Goal: Information Seeking & Learning: Learn about a topic

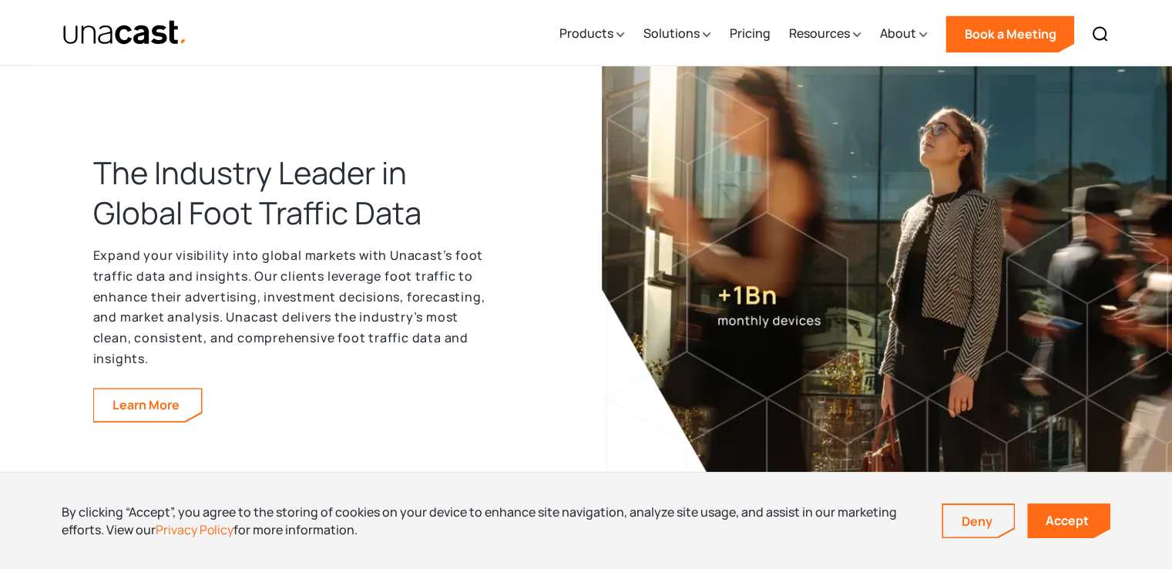
scroll to position [2620, 0]
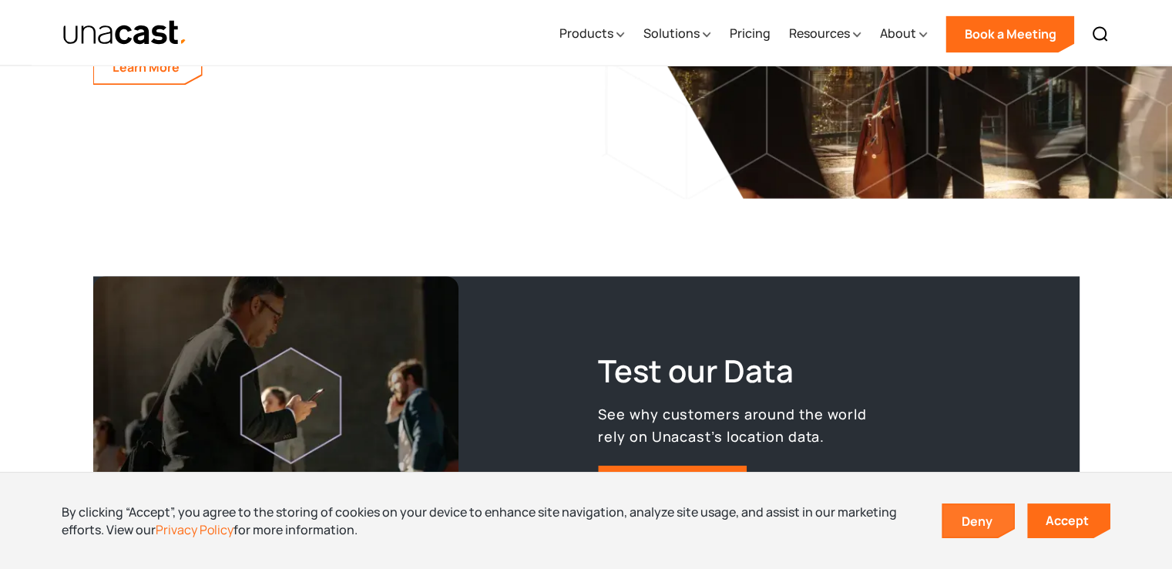
click at [990, 521] on link "Deny" at bounding box center [978, 521] width 71 height 32
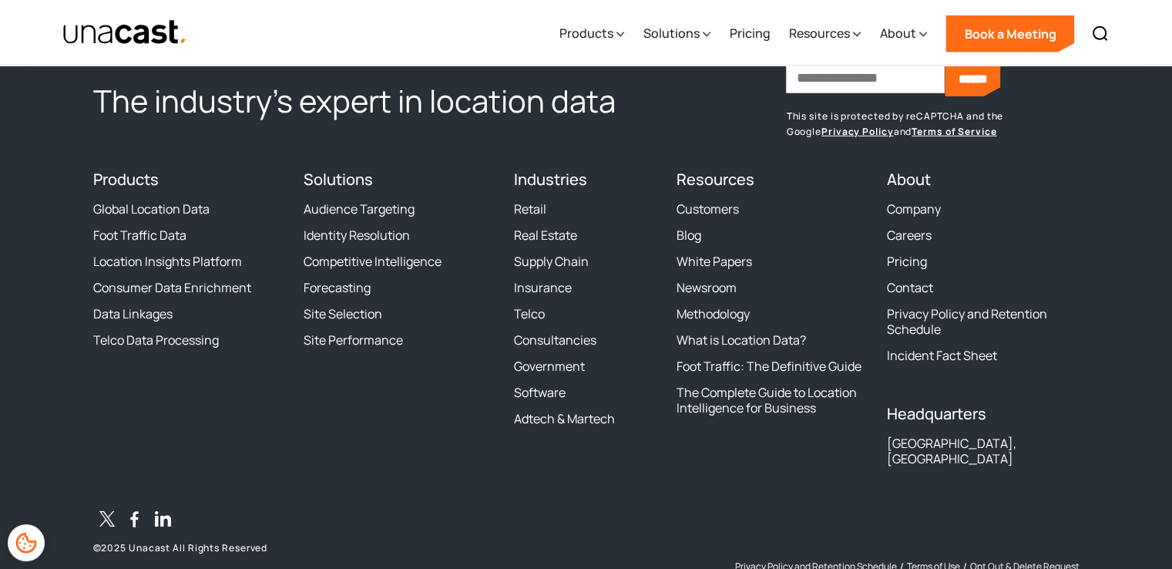
scroll to position [4811, 0]
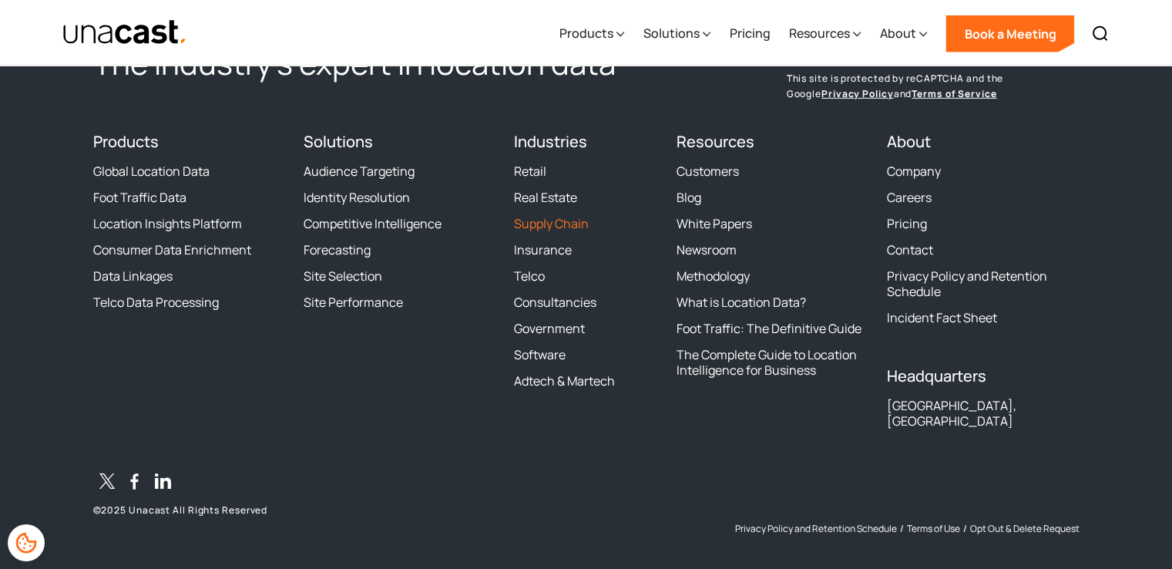
click at [561, 220] on link "Supply Chain" at bounding box center [551, 223] width 75 height 15
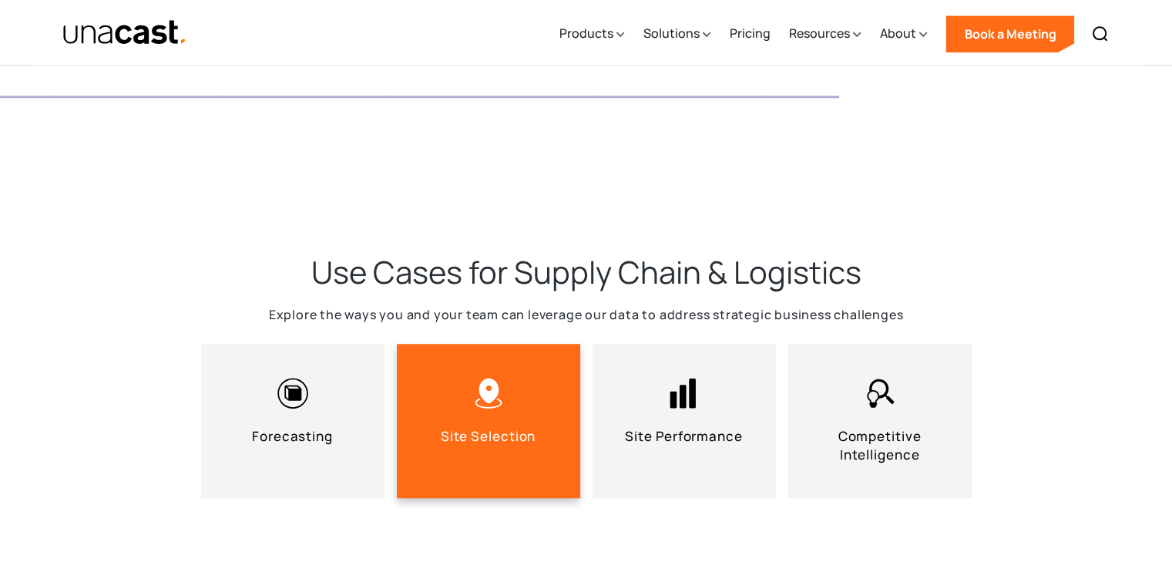
scroll to position [1233, 0]
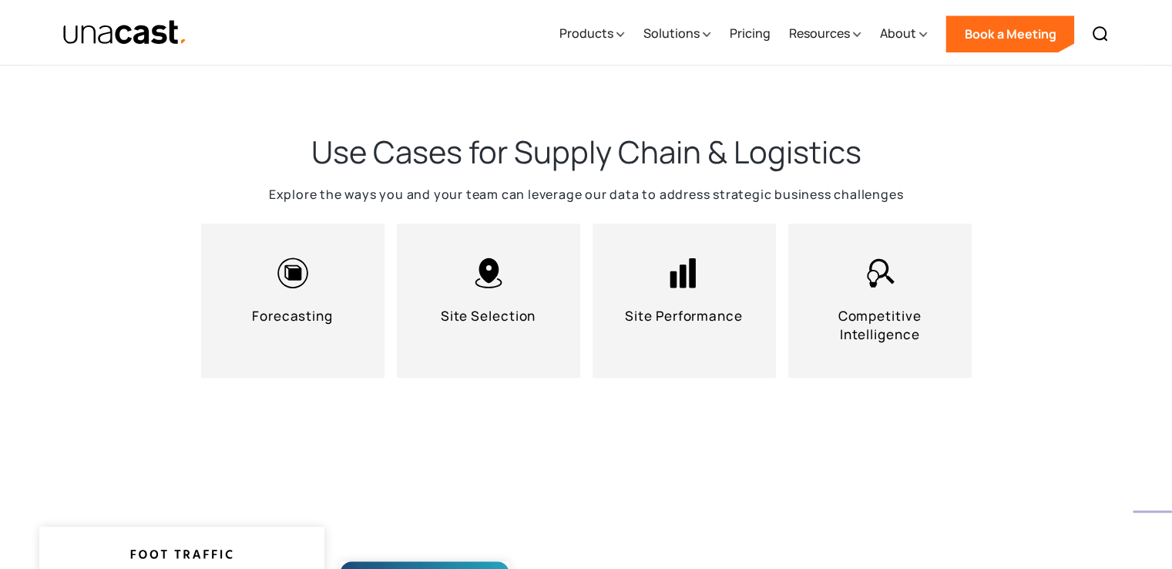
click at [0, 220] on div "Use Cases for Supply Chain & Logistics Explore the ways you and your team can l…" at bounding box center [586, 267] width 1172 height 394
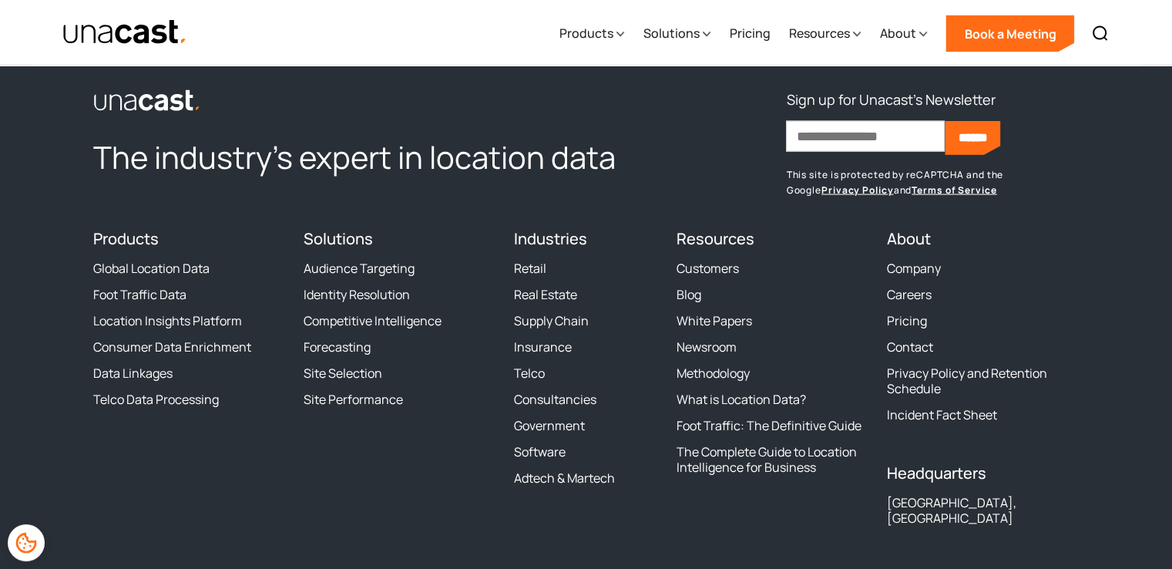
scroll to position [3448, 0]
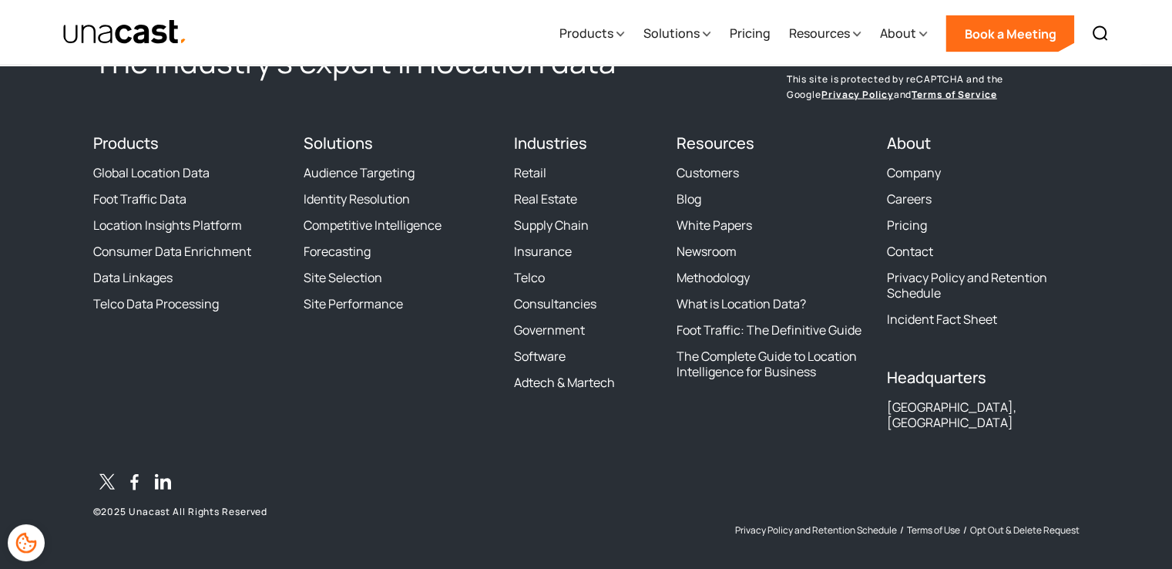
click at [388, 408] on div "Solutions Audience Targeting Identity Resolution Competitive Intelligence Forec…" at bounding box center [400, 287] width 192 height 307
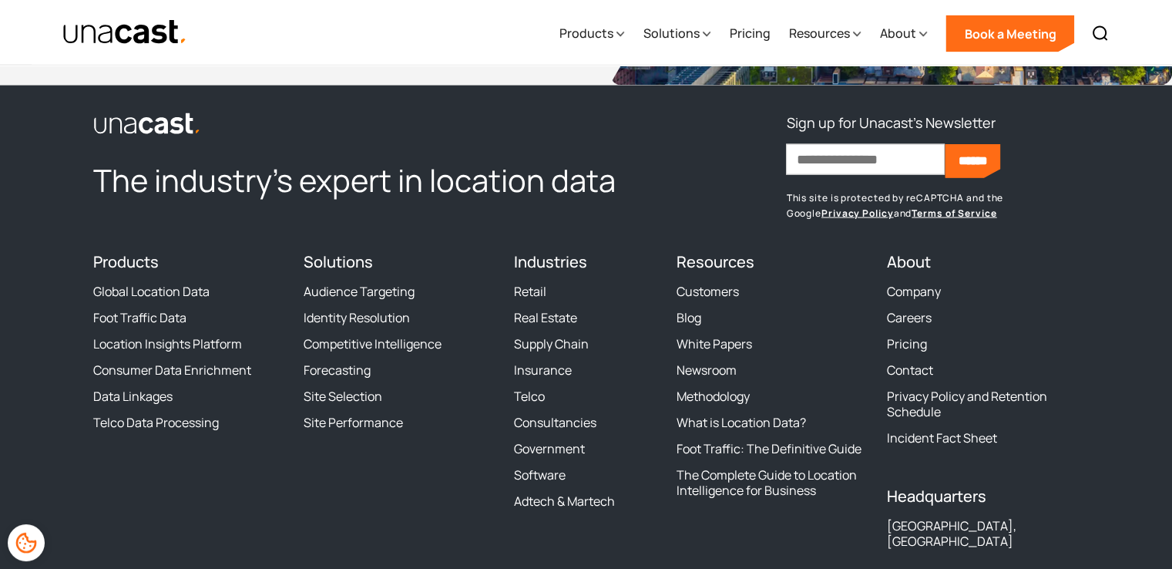
scroll to position [3294, 0]
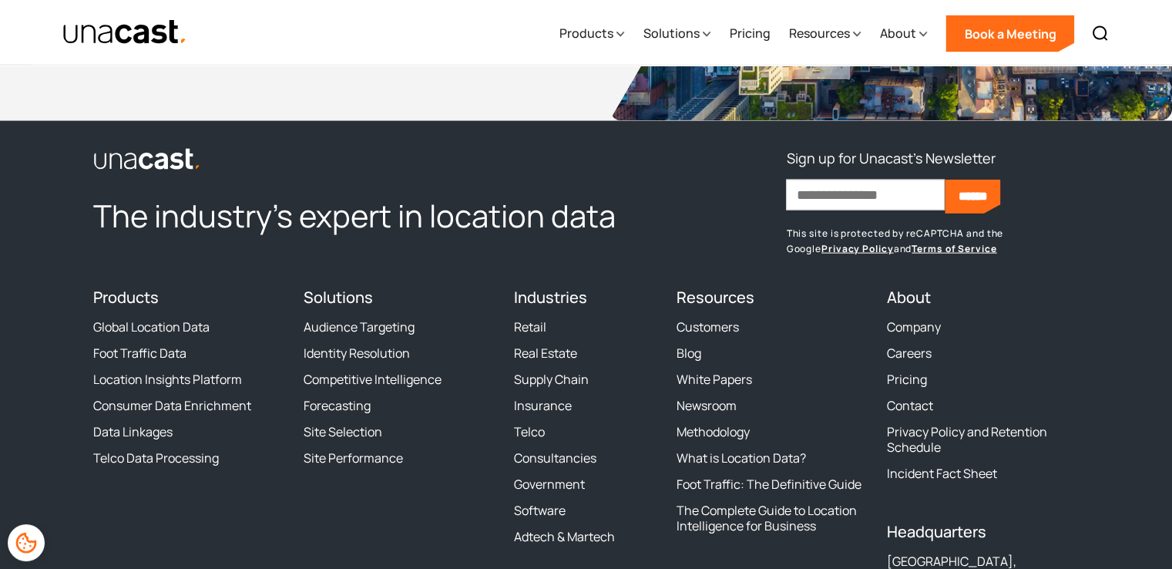
click at [481, 256] on div "The industry’s expert in location data Sign up for Unacast's Newsletter First n…" at bounding box center [586, 418] width 986 height 544
click at [97, 196] on h2 "The industry’s expert in location data" at bounding box center [375, 216] width 565 height 40
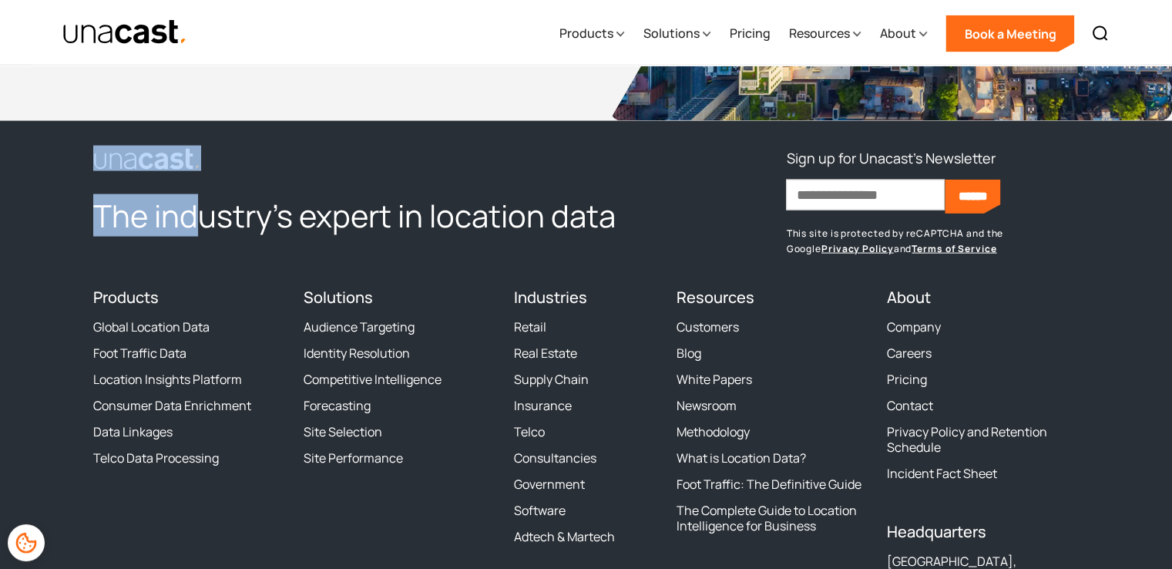
drag, startPoint x: 63, startPoint y: 172, endPoint x: 191, endPoint y: 181, distance: 128.3
click at [191, 181] on footer "The industry’s expert in location data Sign up for Unacast's Newsletter First n…" at bounding box center [586, 430] width 1172 height 618
click at [199, 180] on div "The industry’s expert in location data" at bounding box center [375, 201] width 565 height 111
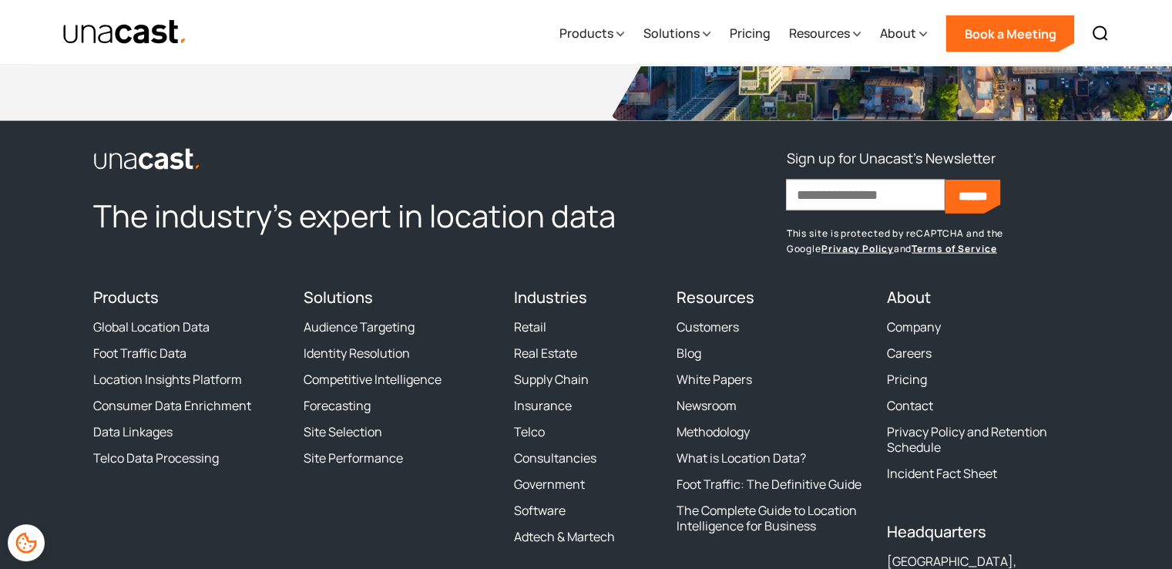
click at [225, 166] on link "link to the homepage" at bounding box center [375, 158] width 565 height 25
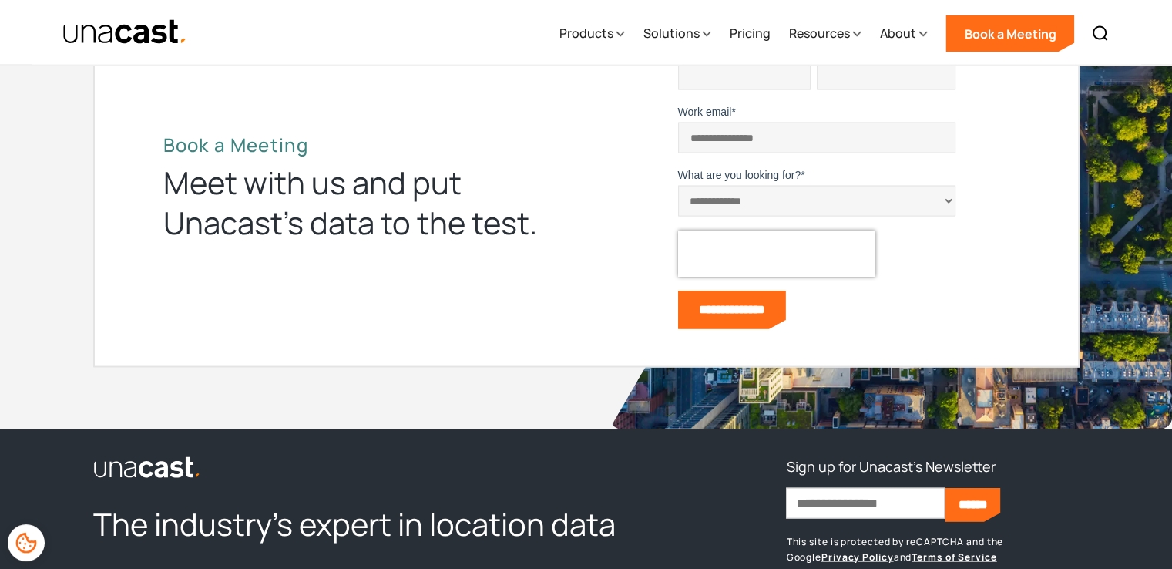
scroll to position [2839, 0]
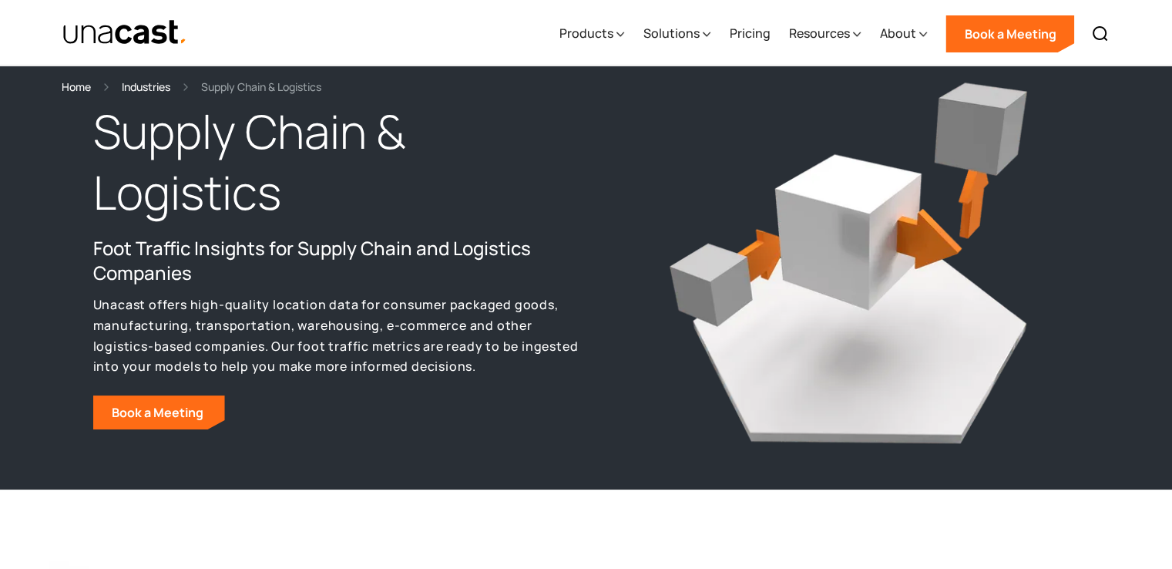
click at [629, 39] on div "Products Location Intelligence Global Location Data Foot Traffic Data Location …" at bounding box center [834, 33] width 568 height 66
click at [619, 39] on icon at bounding box center [621, 34] width 8 height 16
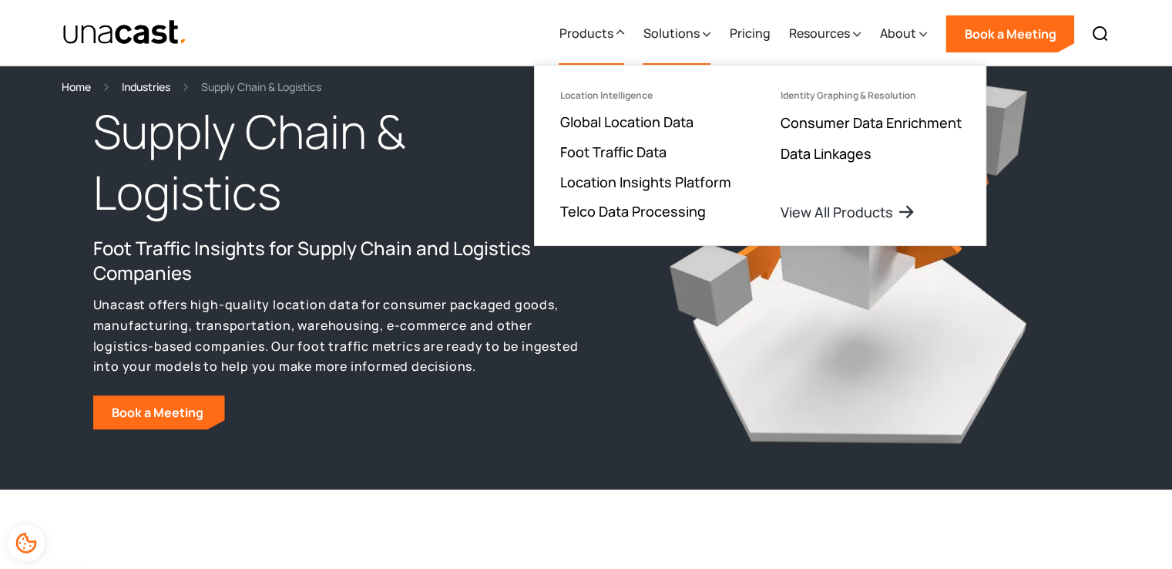
click at [699, 31] on div "Solutions" at bounding box center [671, 33] width 56 height 18
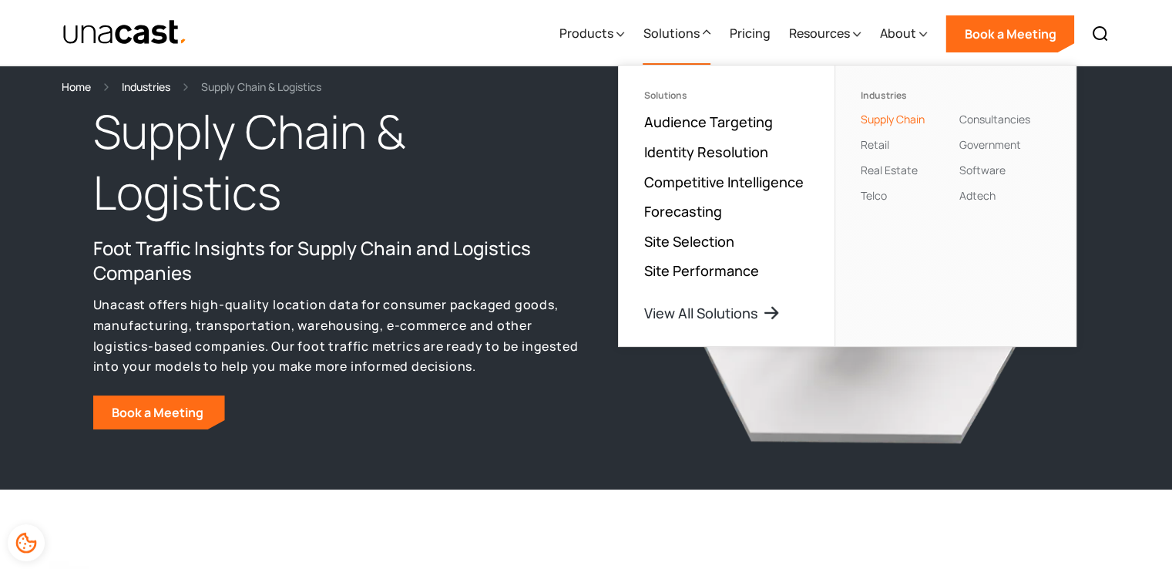
click at [699, 31] on div "Solutions" at bounding box center [671, 33] width 56 height 18
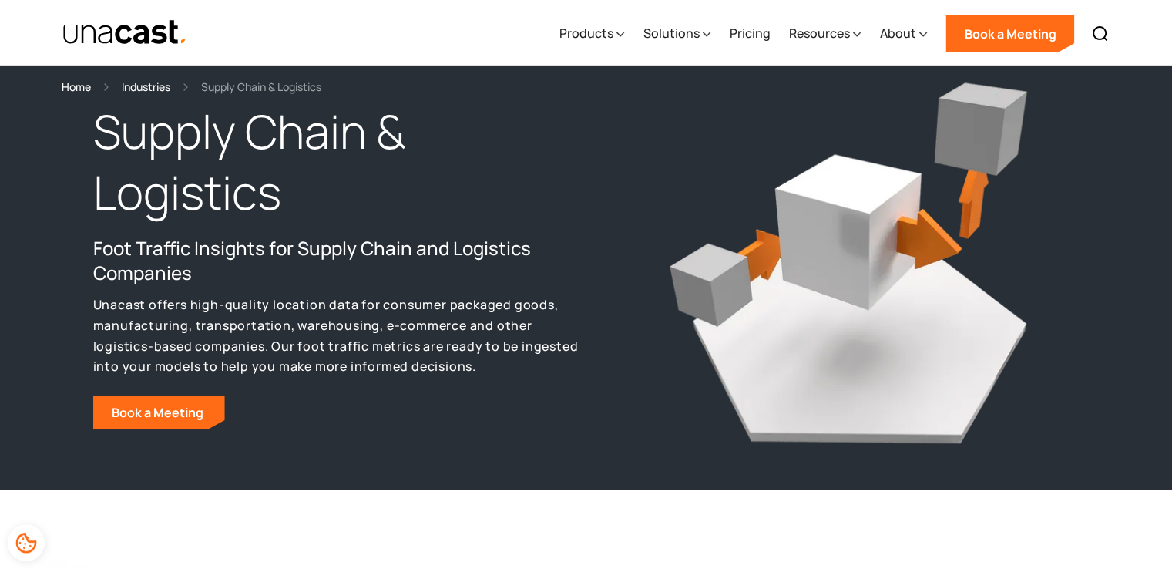
click at [400, 22] on div "Products Location Intelligence Global Location Data Foot Traffic Data Location …" at bounding box center [587, 32] width 1110 height 65
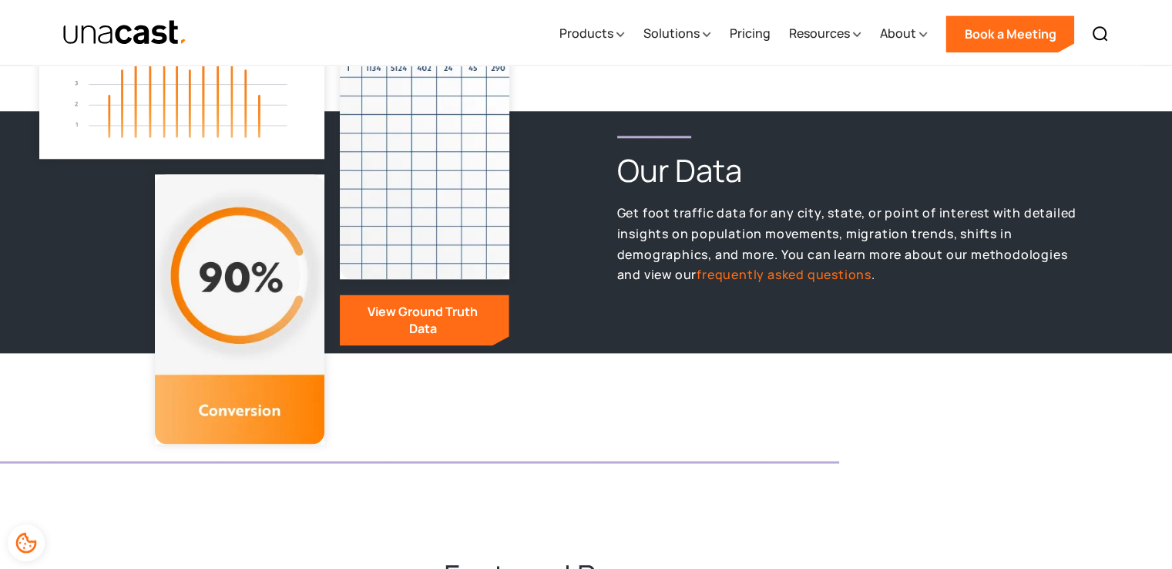
scroll to position [1310, 0]
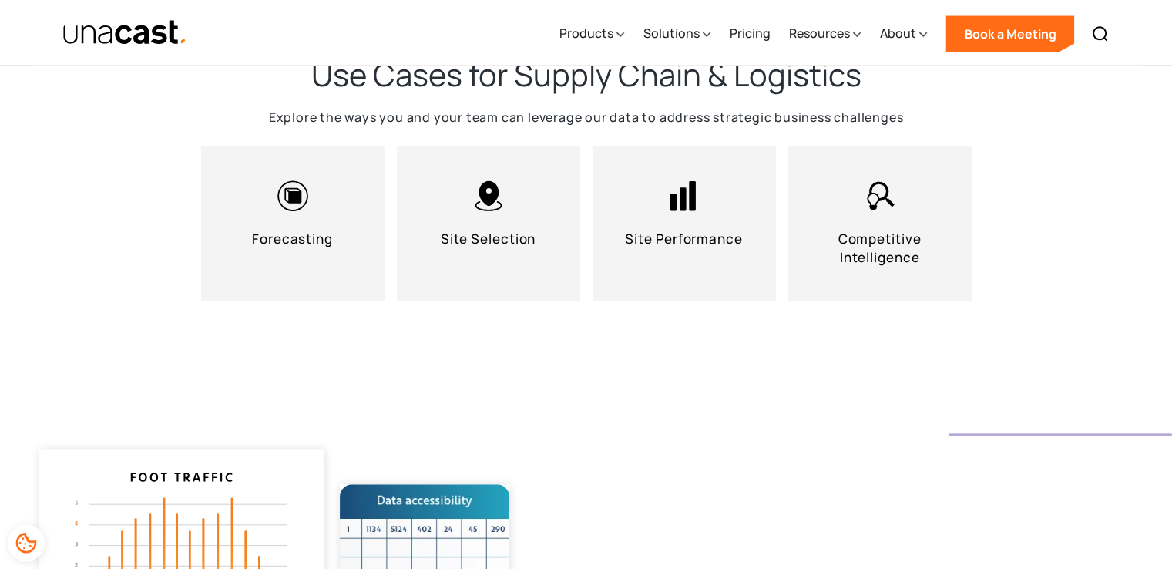
click at [602, 417] on div at bounding box center [586, 479] width 1172 height 185
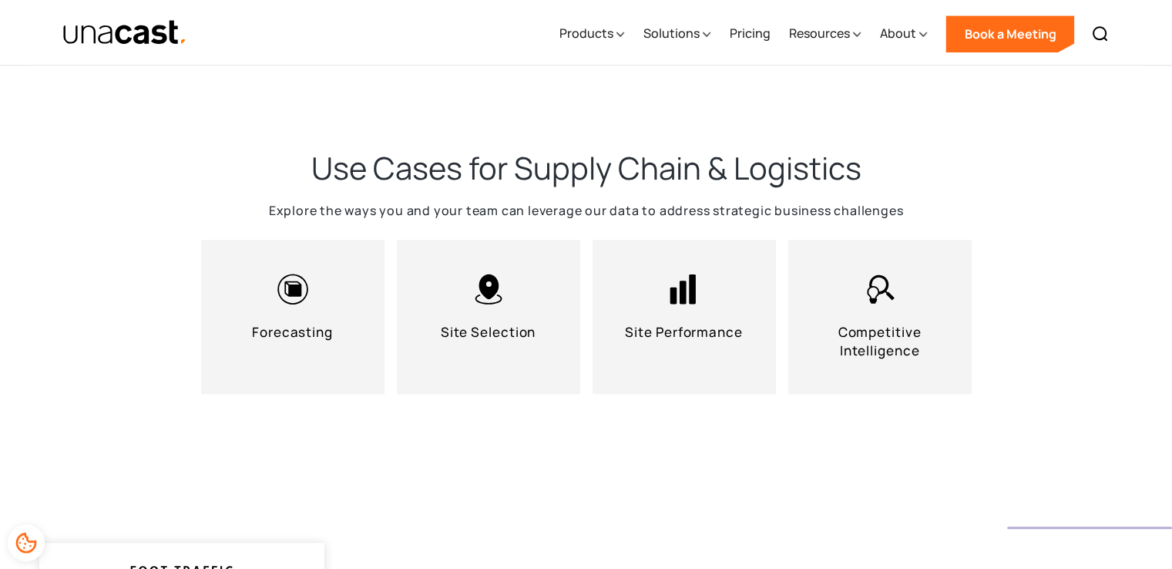
scroll to position [1079, 0]
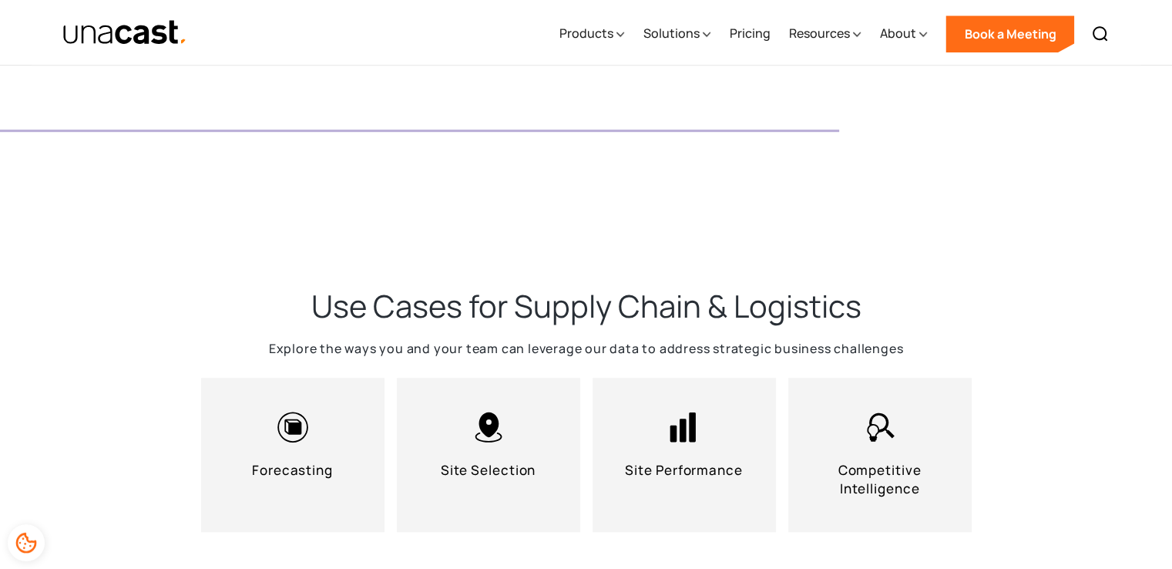
click at [946, 263] on div "Use Cases for Supply Chain & Logistics Explore the ways you and your team can l…" at bounding box center [586, 421] width 1172 height 394
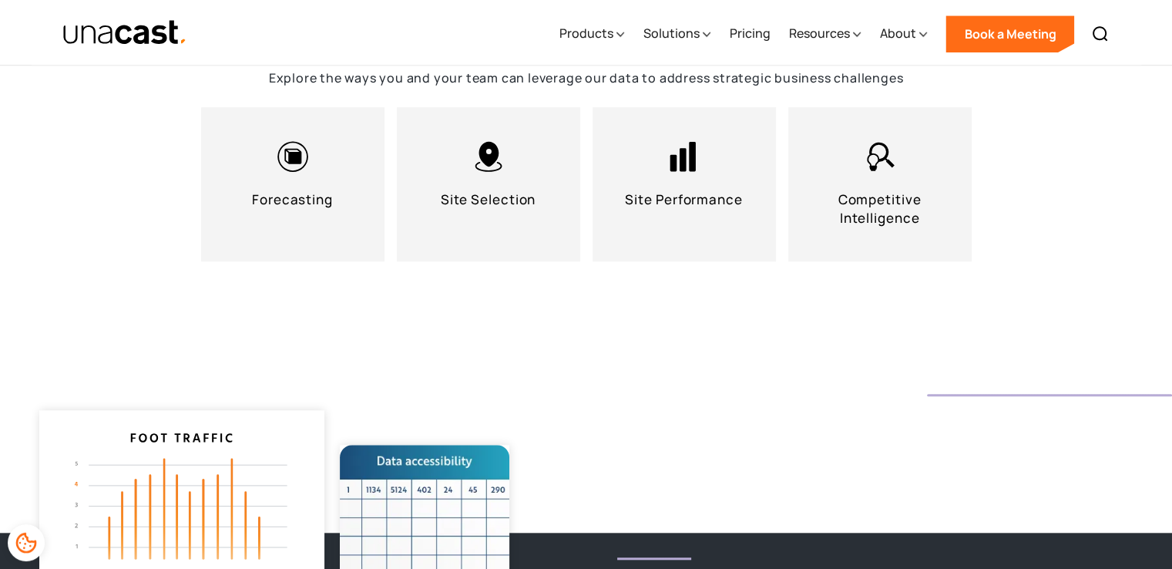
scroll to position [1387, 0]
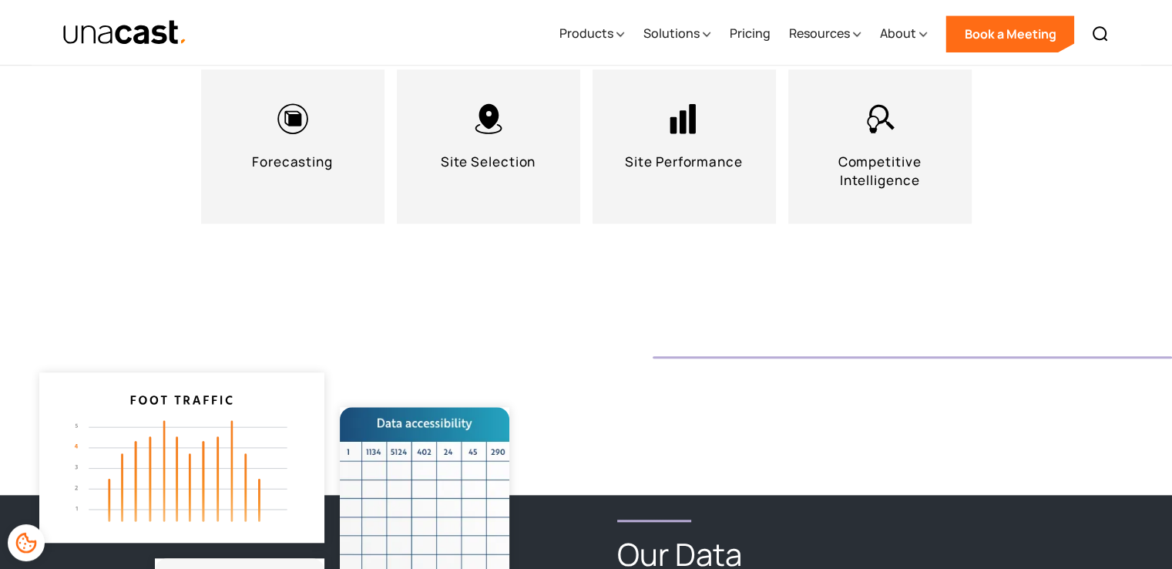
click at [645, 405] on div at bounding box center [586, 402] width 1172 height 185
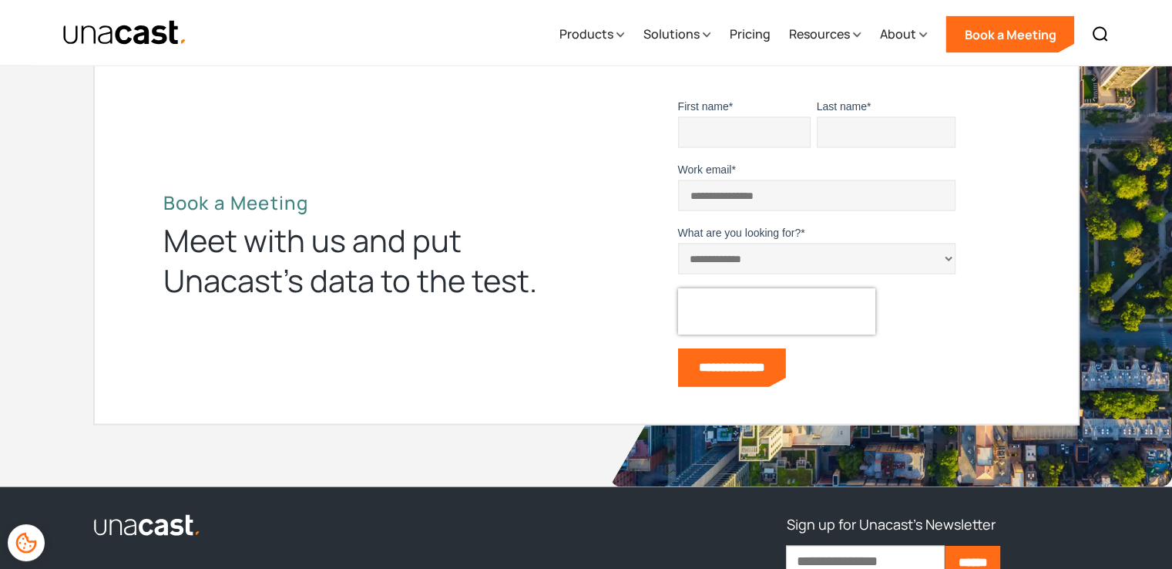
scroll to position [2852, 0]
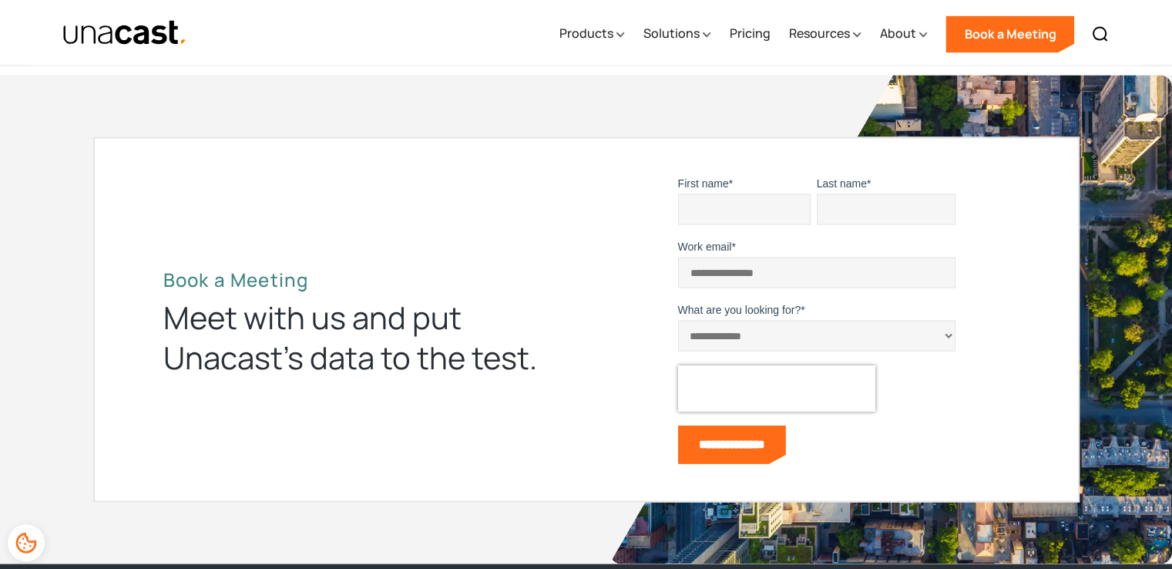
click at [603, 365] on div "**********" at bounding box center [808, 322] width 445 height 294
